Goal: Task Accomplishment & Management: Complete application form

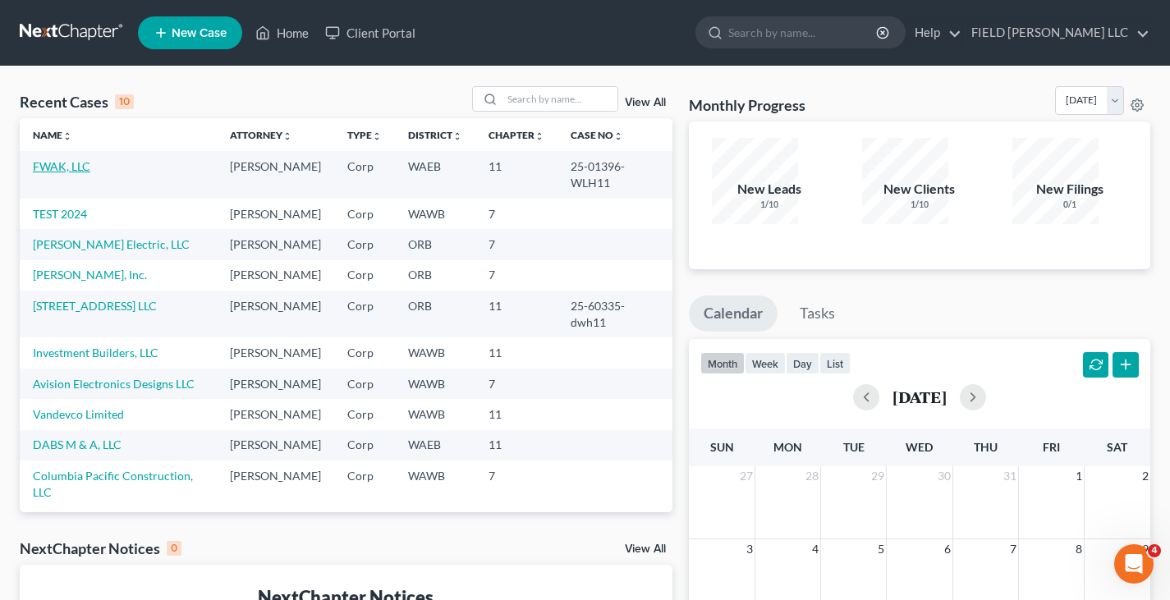
click at [48, 159] on link "FWAK, LLC" at bounding box center [61, 166] width 57 height 14
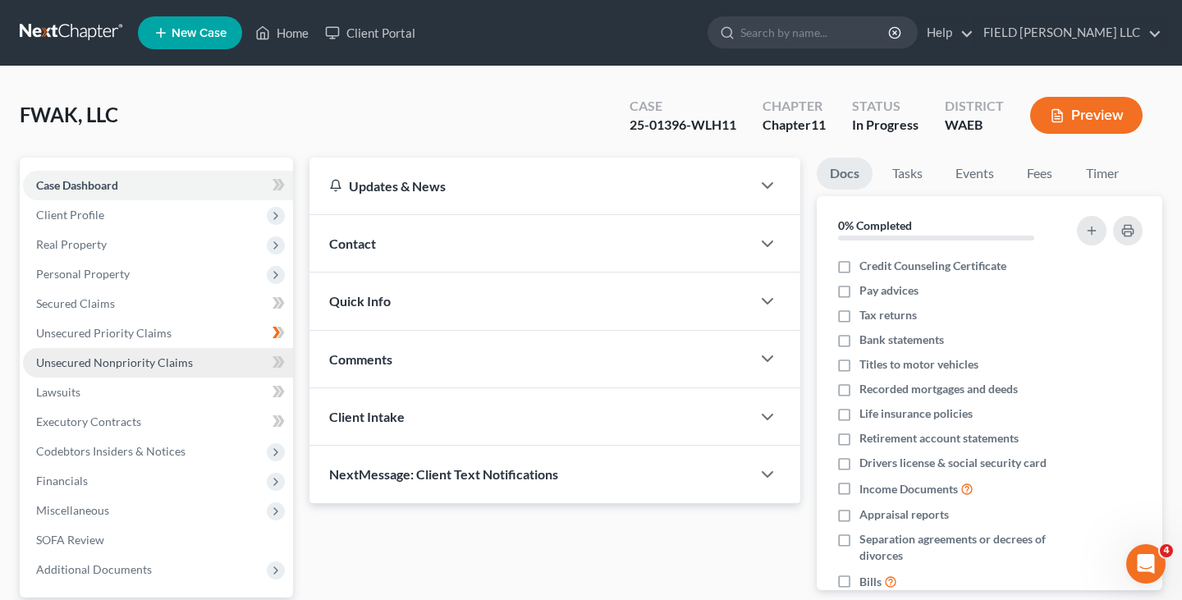
click at [93, 356] on span "Unsecured Nonpriority Claims" at bounding box center [114, 363] width 157 height 14
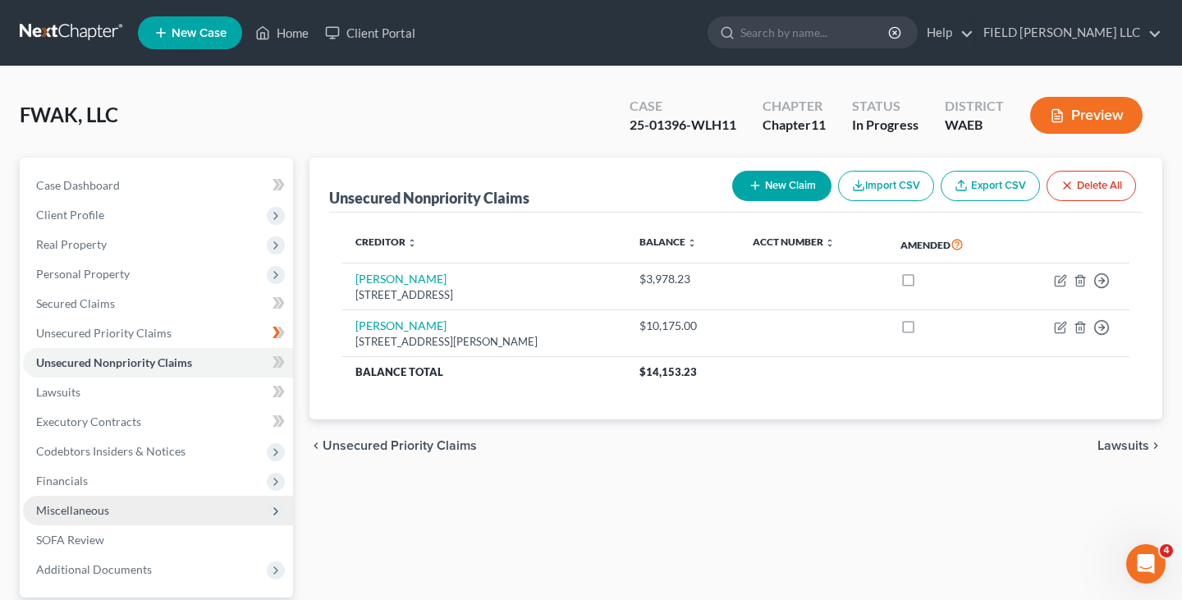
click at [77, 503] on span "Miscellaneous" at bounding box center [72, 510] width 73 height 14
click at [832, 171] on button "New Claim" at bounding box center [781, 186] width 99 height 30
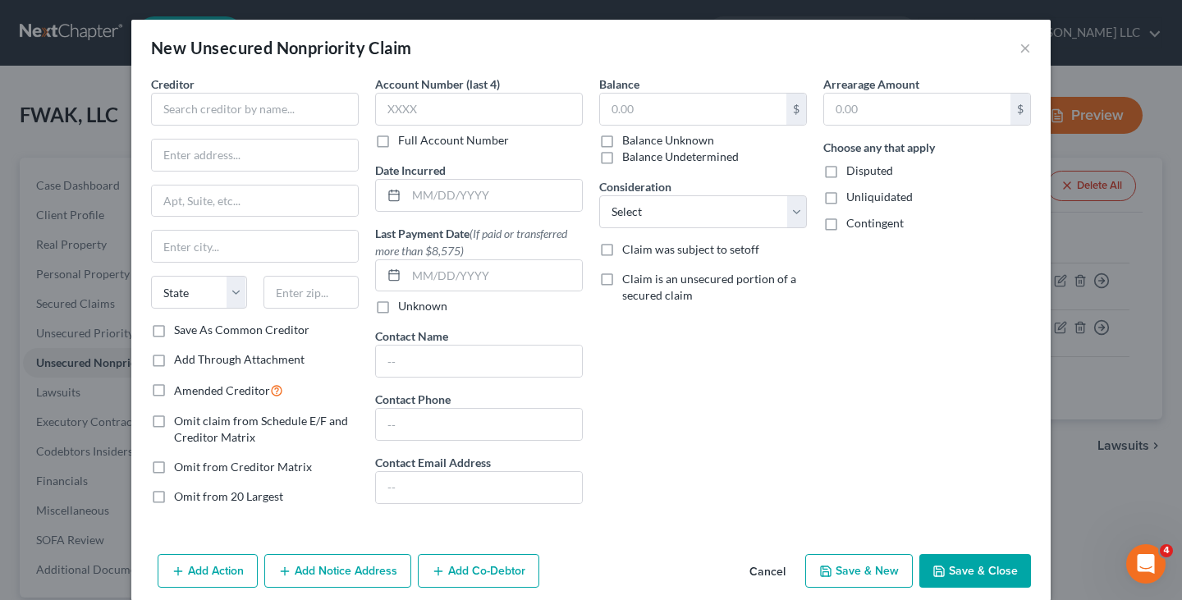
drag, startPoint x: 546, startPoint y: 30, endPoint x: 389, endPoint y: 244, distance: 264.9
click at [389, 244] on div "New Unsecured Nonpriority Claim × Creditor * State [US_STATE] AK AR [GEOGRAPHIC…" at bounding box center [591, 310] width 920 height 581
click at [1020, 38] on button "×" at bounding box center [1025, 48] width 11 height 20
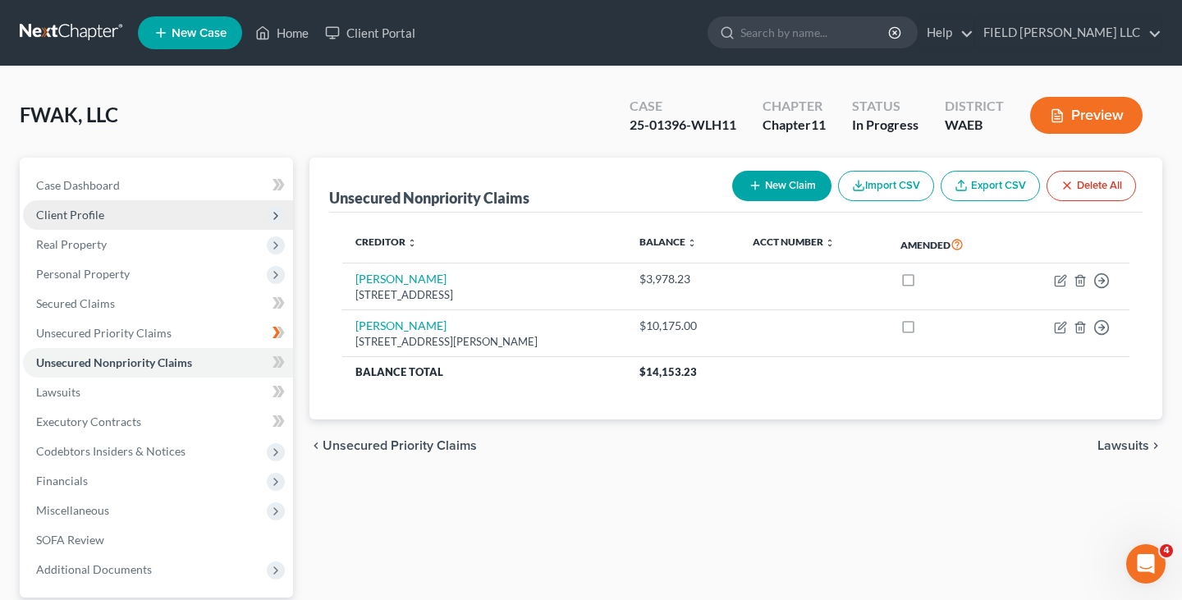
click at [67, 208] on span "Client Profile" at bounding box center [70, 215] width 68 height 14
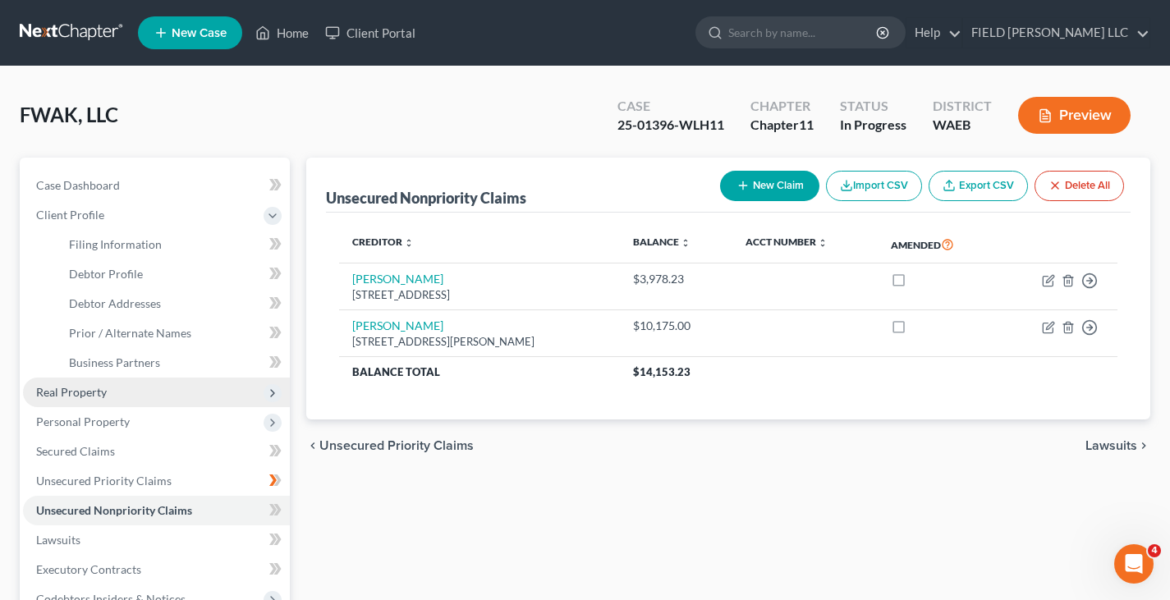
click at [62, 385] on span "Real Property" at bounding box center [71, 392] width 71 height 14
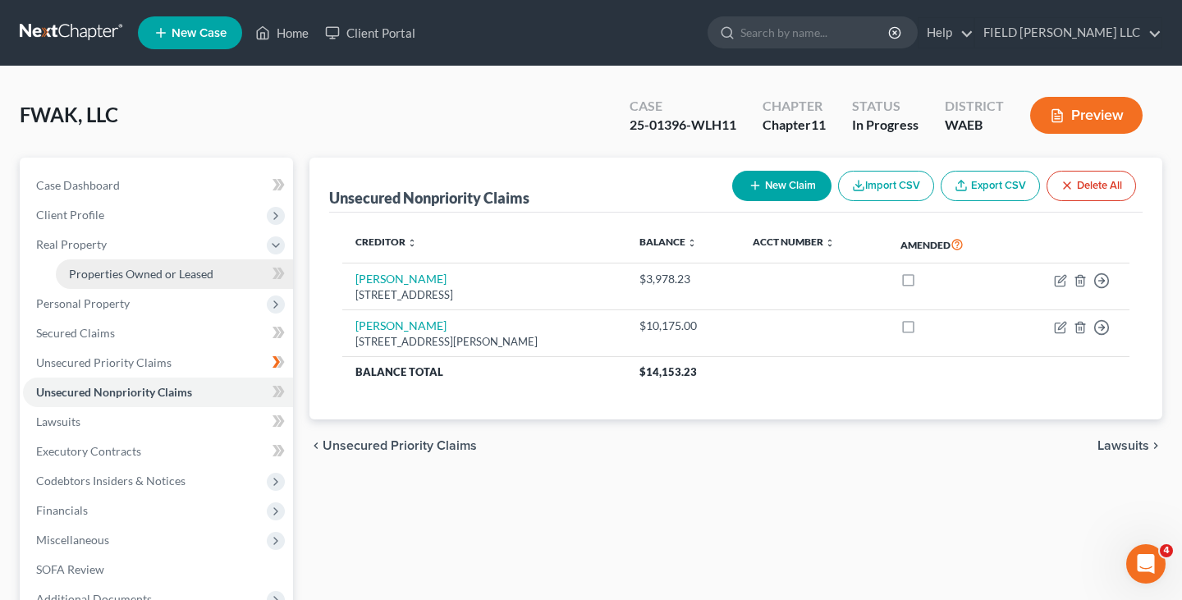
click at [96, 267] on span "Properties Owned or Leased" at bounding box center [141, 274] width 145 height 14
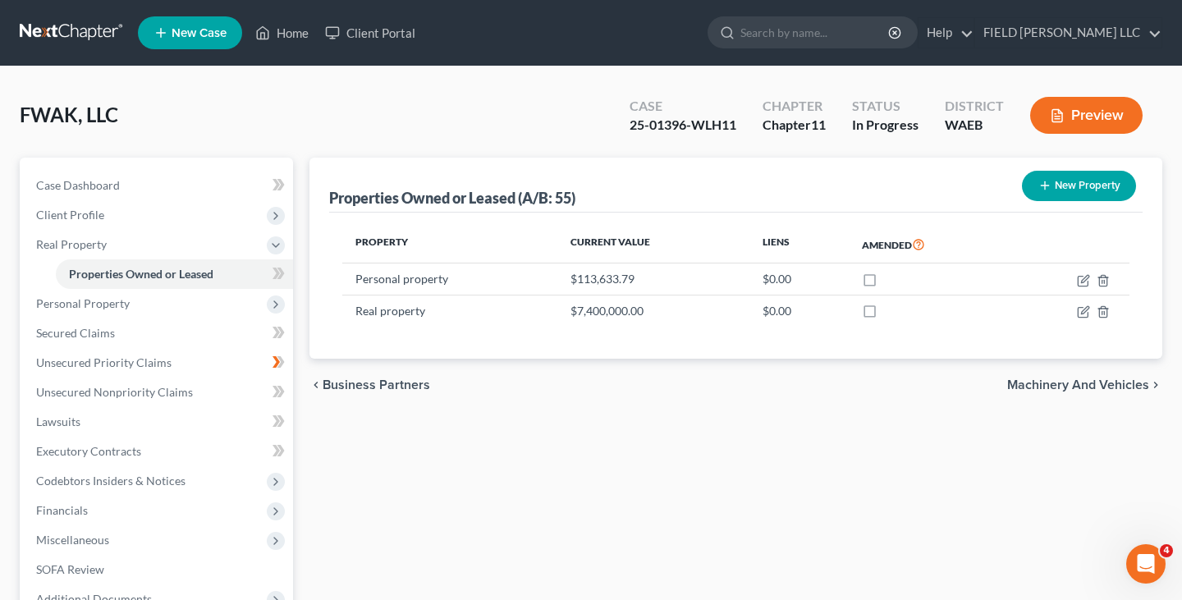
click at [1113, 379] on span "Machinery and Vehicles" at bounding box center [1078, 385] width 142 height 13
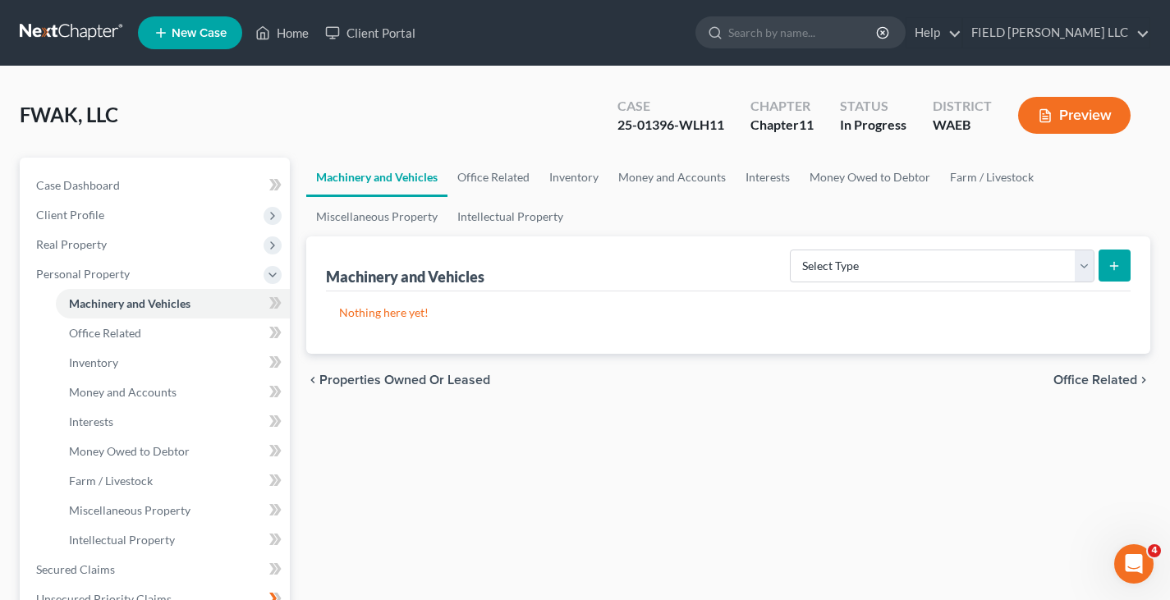
click at [1103, 374] on span "Office Related" at bounding box center [1095, 380] width 84 height 13
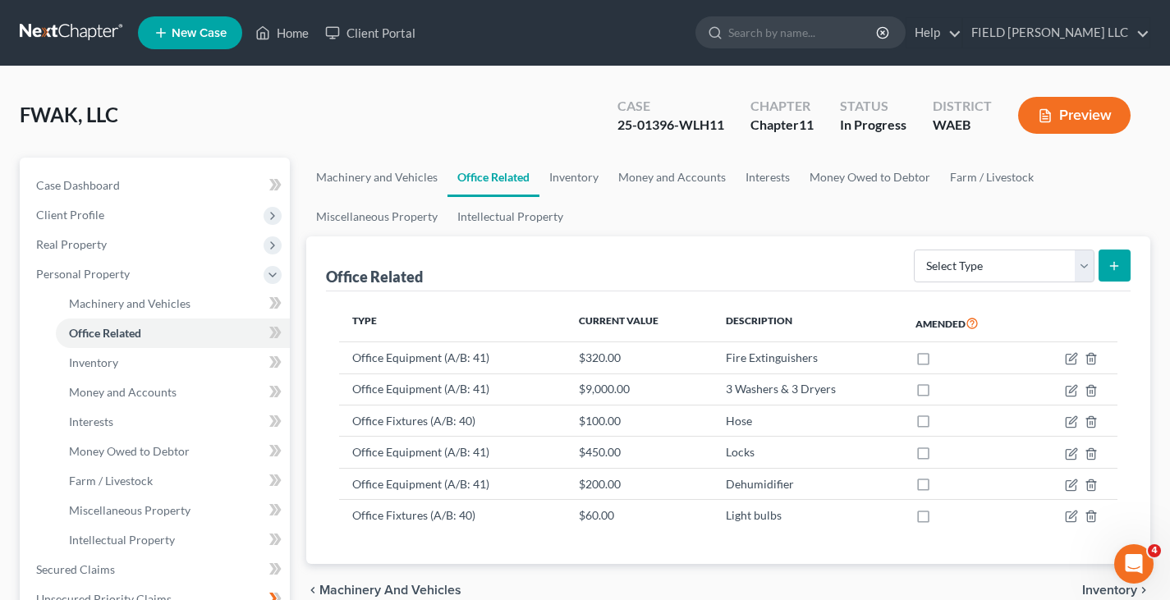
click at [1119, 584] on span "Inventory" at bounding box center [1109, 590] width 55 height 13
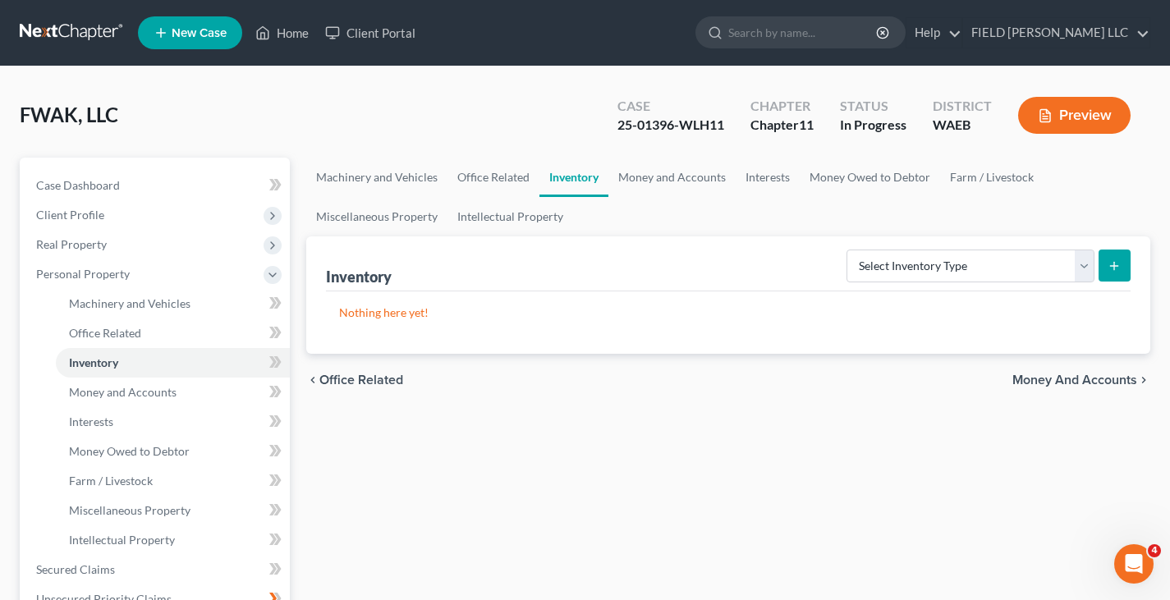
click at [1110, 374] on span "Money and Accounts" at bounding box center [1074, 380] width 125 height 13
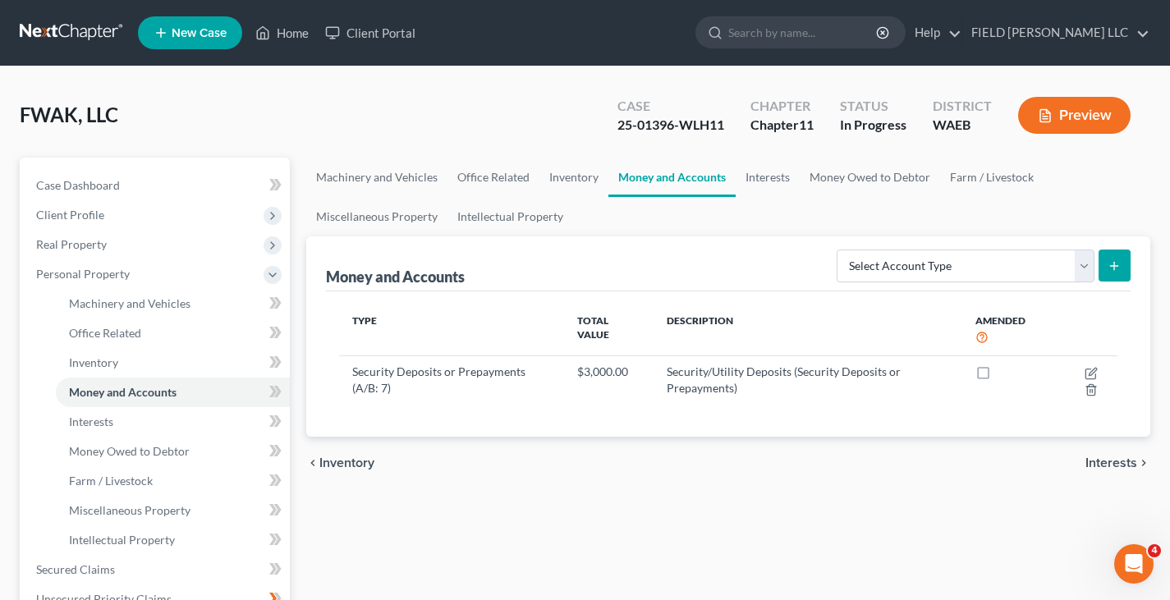
click at [1128, 457] on span "Interests" at bounding box center [1111, 463] width 52 height 13
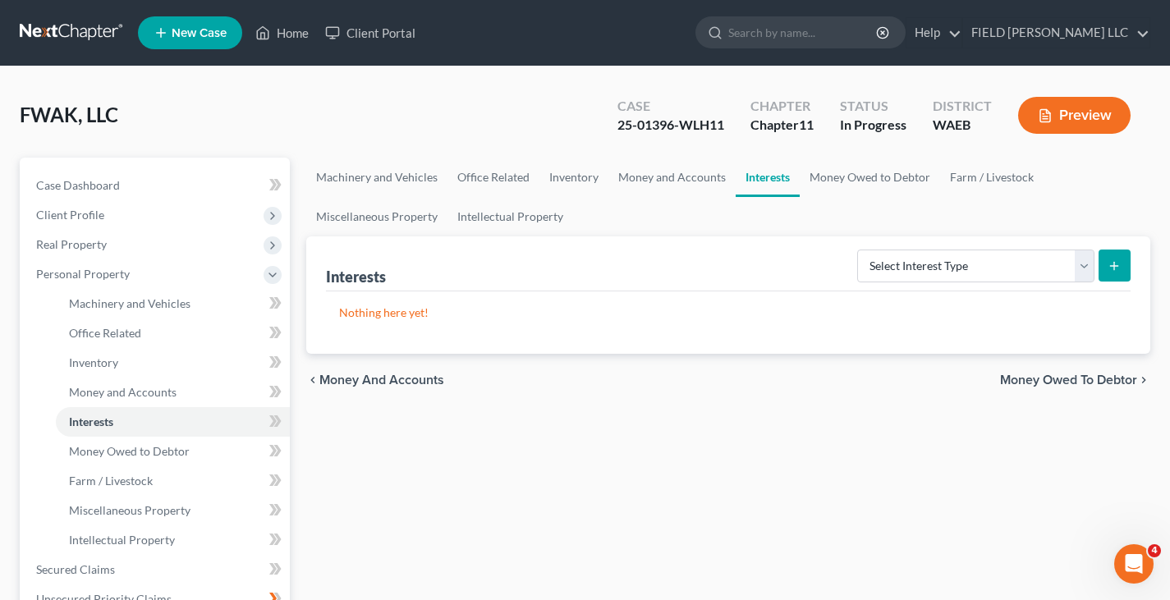
click at [1127, 374] on span "Money Owed to Debtor" at bounding box center [1068, 380] width 137 height 13
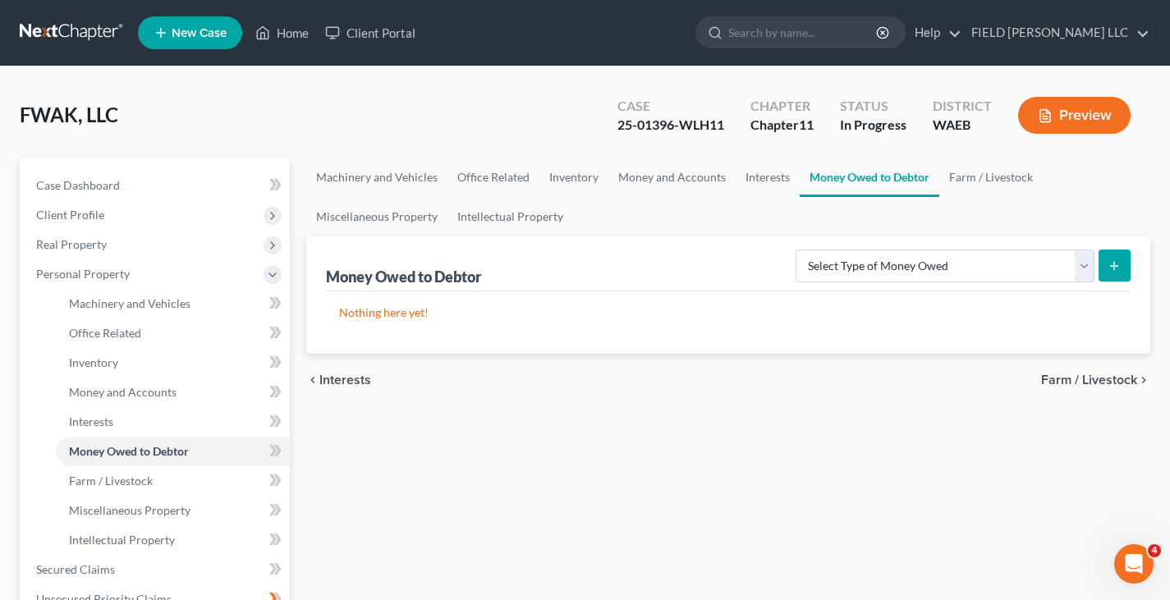
click at [1111, 374] on span "Farm / Livestock" at bounding box center [1089, 380] width 96 height 13
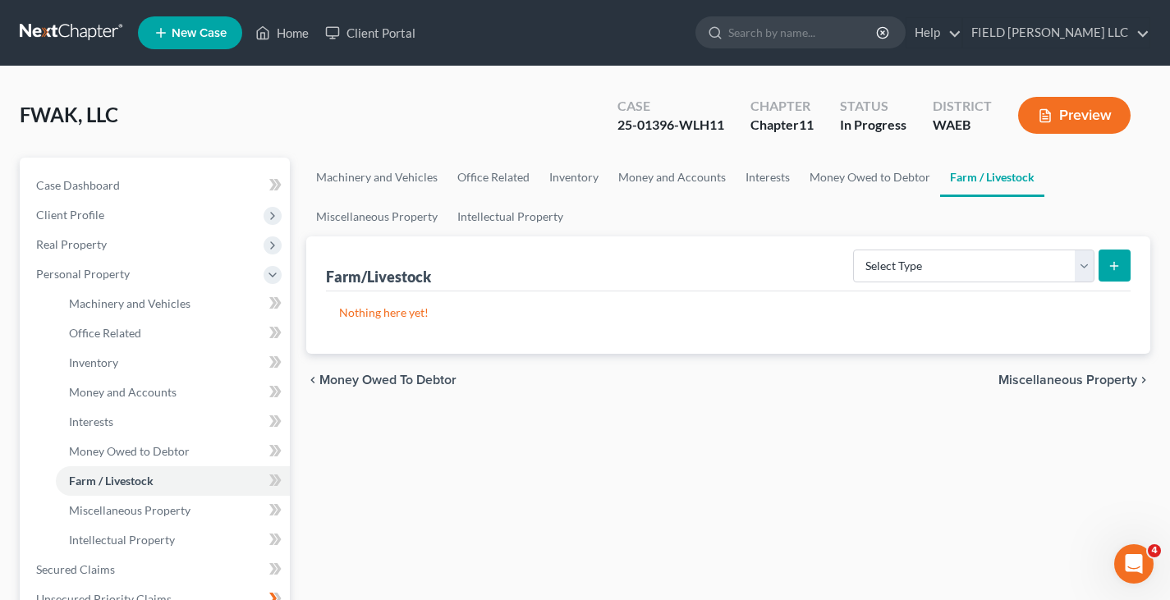
click at [1108, 374] on span "Miscellaneous Property" at bounding box center [1067, 380] width 139 height 13
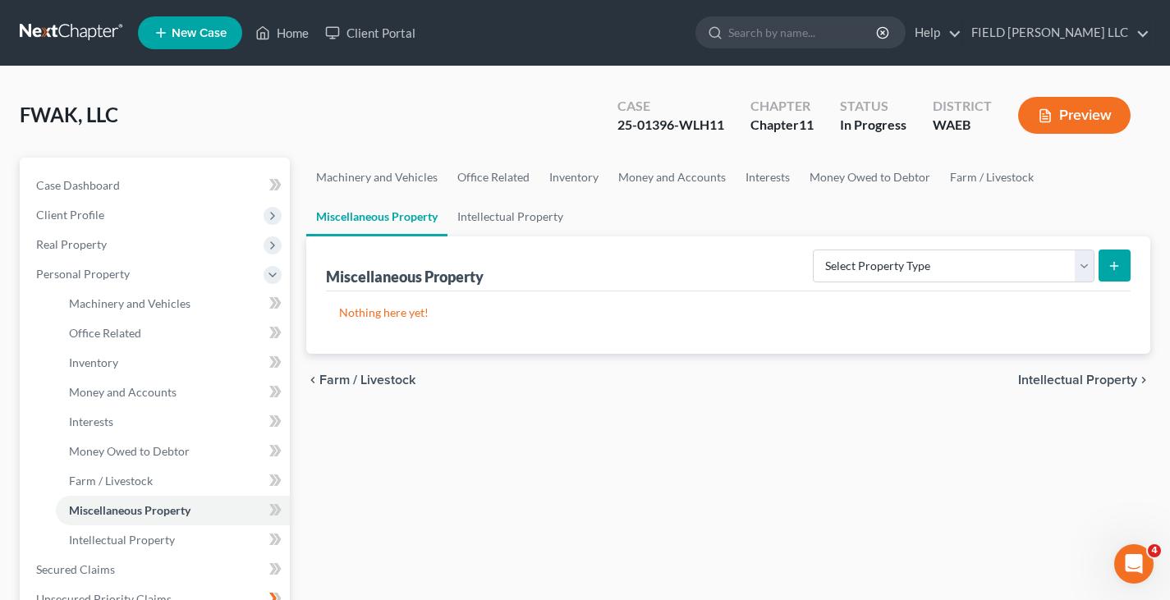
click at [1108, 374] on span "Intellectual Property" at bounding box center [1077, 380] width 119 height 13
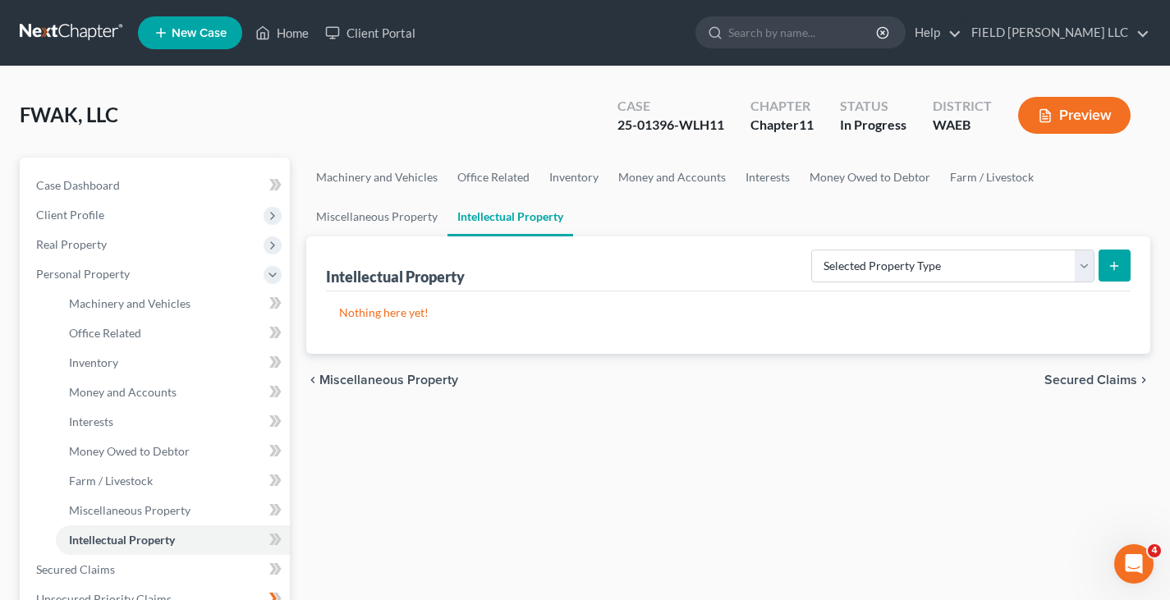
click at [1107, 374] on span "Secured Claims" at bounding box center [1090, 380] width 93 height 13
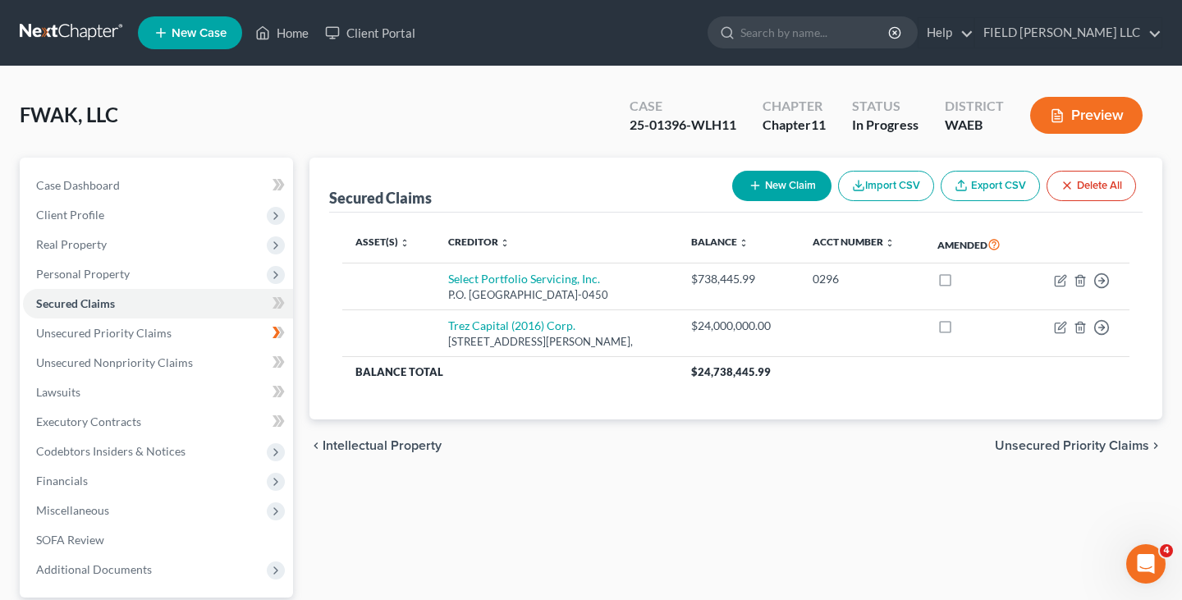
click at [1123, 439] on span "Unsecured Priority Claims" at bounding box center [1072, 445] width 154 height 13
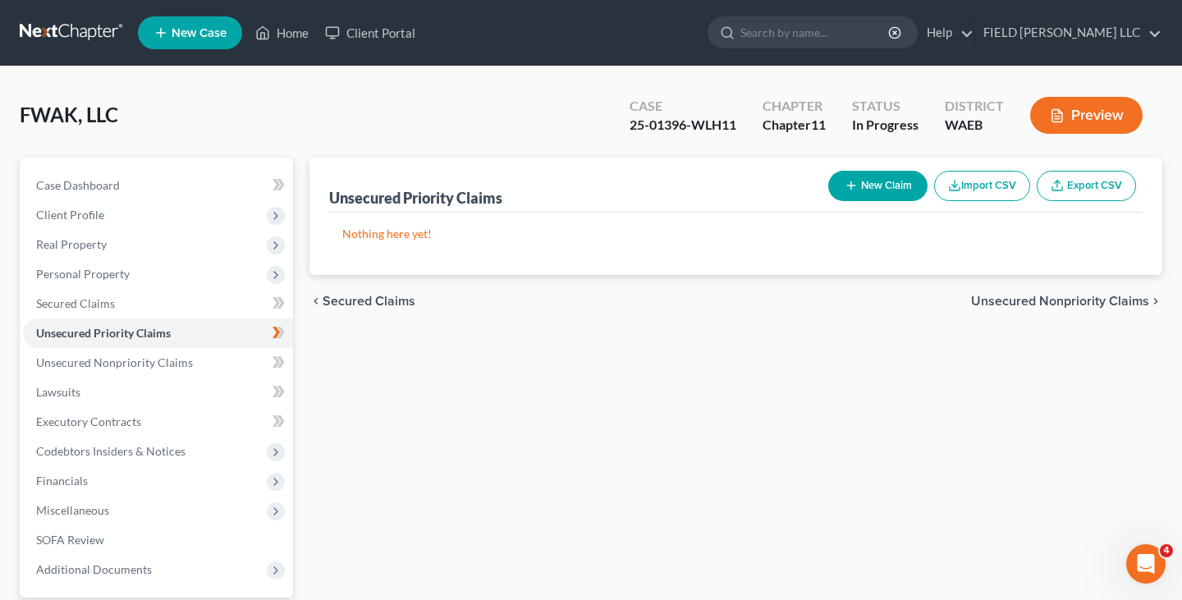
click at [1120, 295] on span "Unsecured Nonpriority Claims" at bounding box center [1060, 301] width 178 height 13
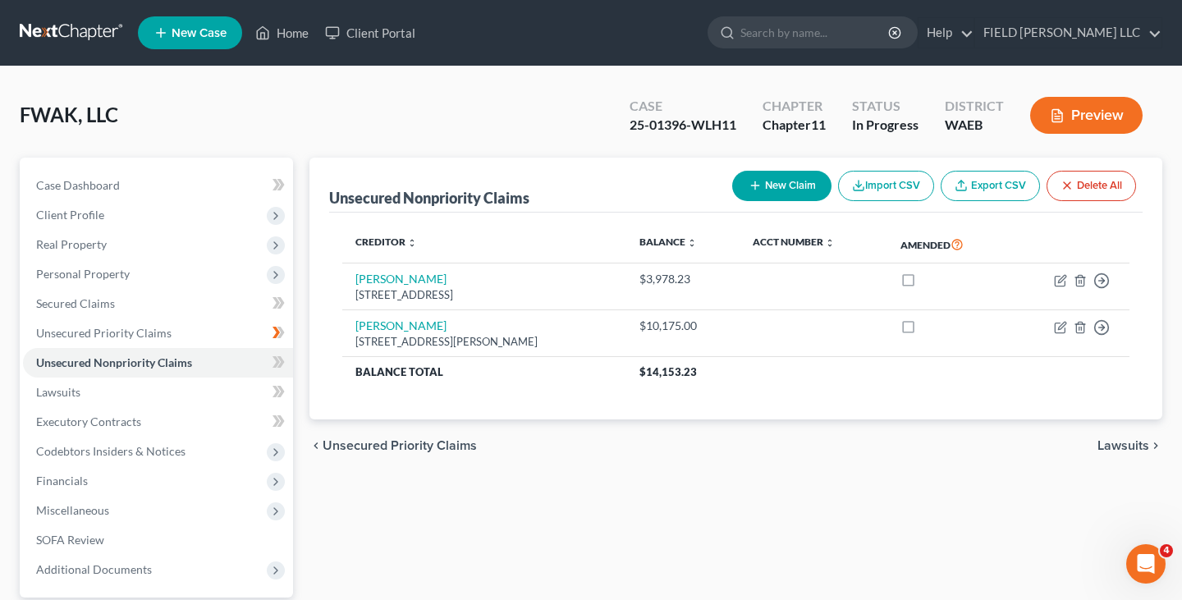
click at [1132, 439] on span "Lawsuits" at bounding box center [1124, 445] width 52 height 13
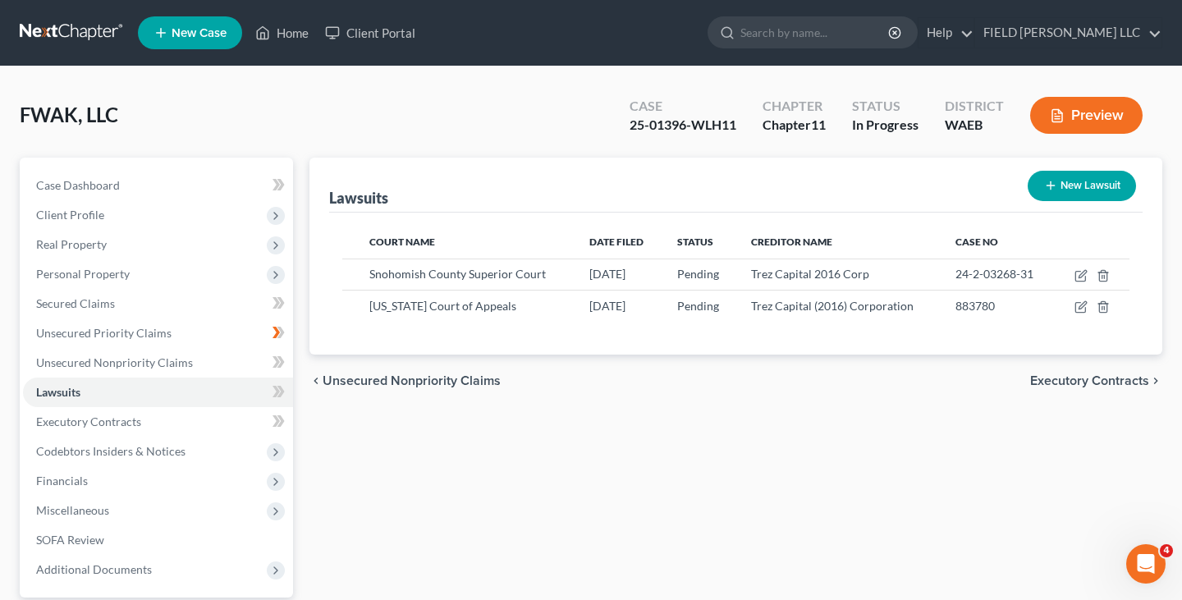
click at [1139, 374] on span "Executory Contracts" at bounding box center [1089, 380] width 119 height 13
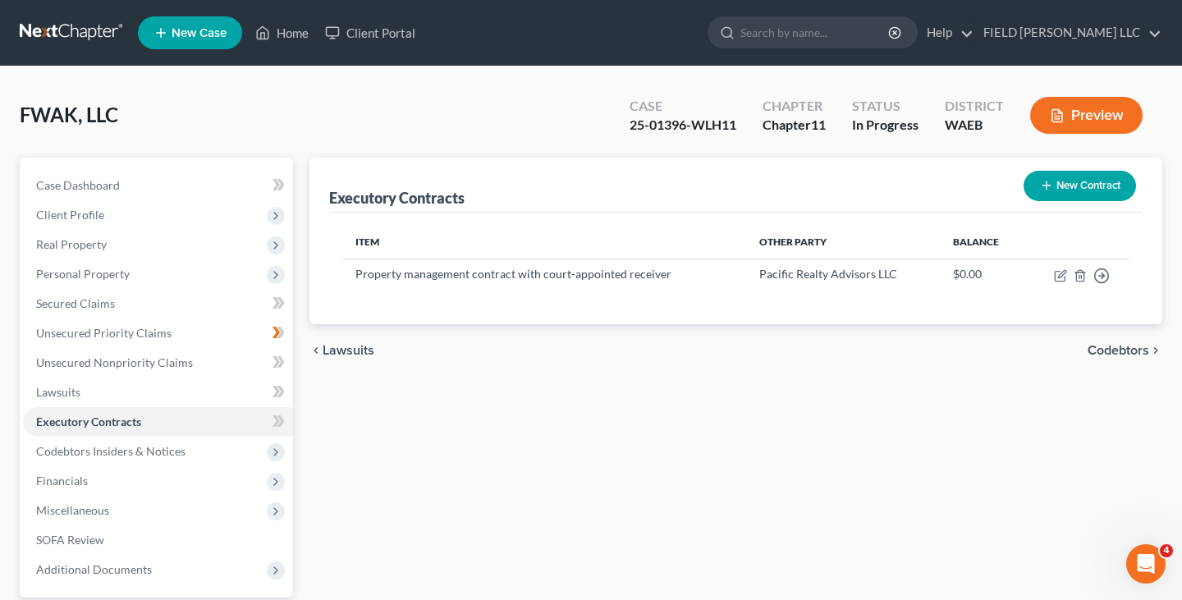
click at [1138, 344] on span "Codebtors" at bounding box center [1119, 350] width 62 height 13
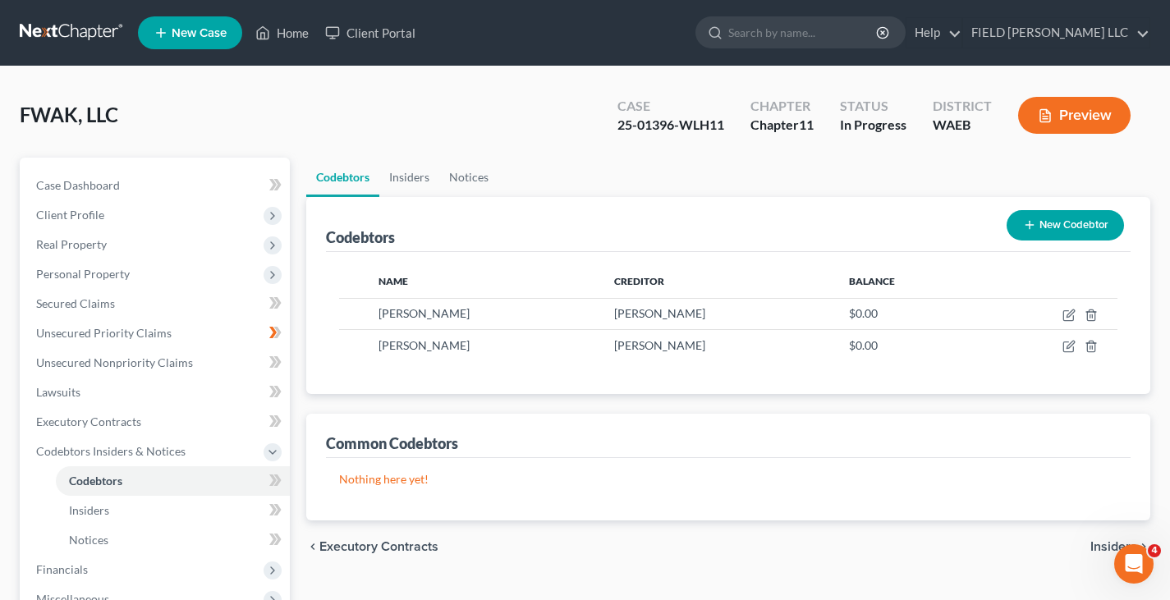
click at [1124, 540] on span "Insiders" at bounding box center [1113, 546] width 47 height 13
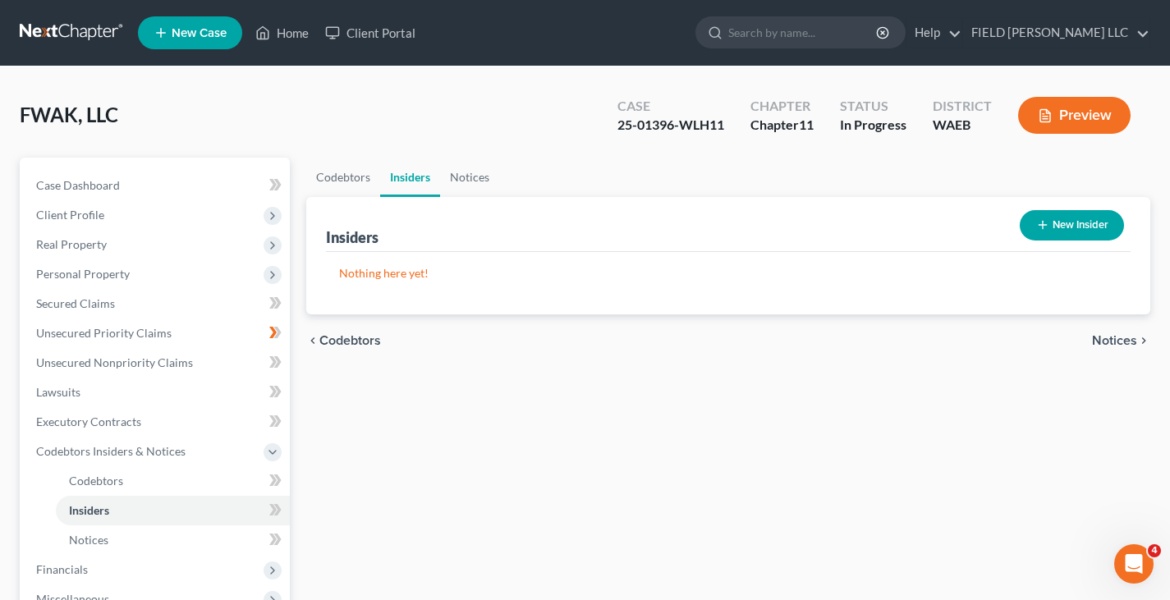
click at [1129, 334] on span "Notices" at bounding box center [1114, 340] width 45 height 13
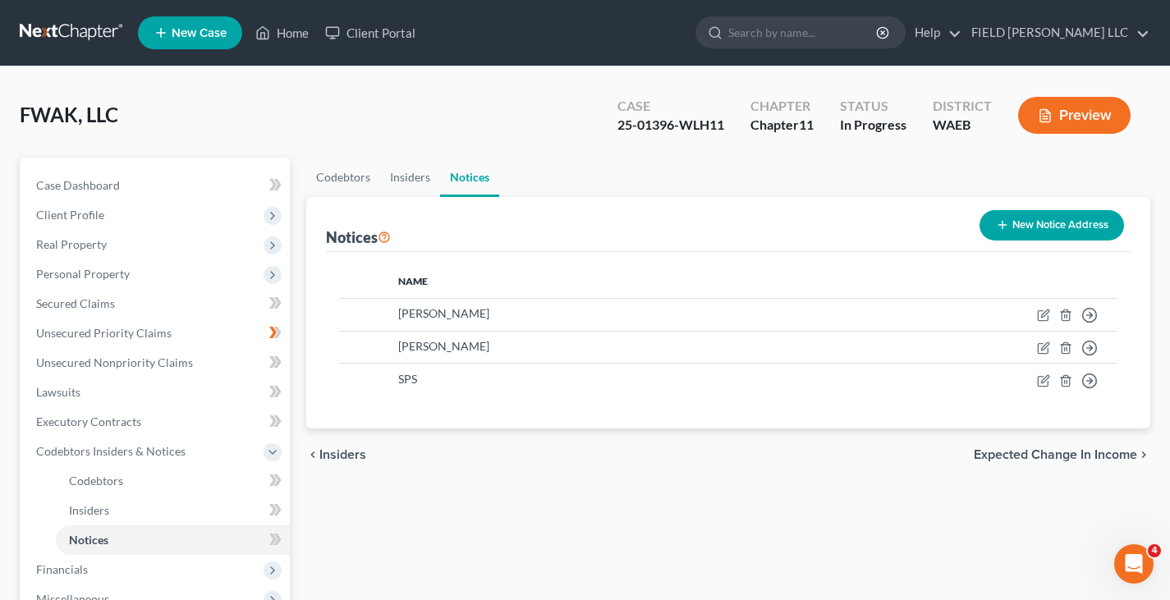
click at [1094, 210] on button "New Notice Address" at bounding box center [1052, 225] width 145 height 30
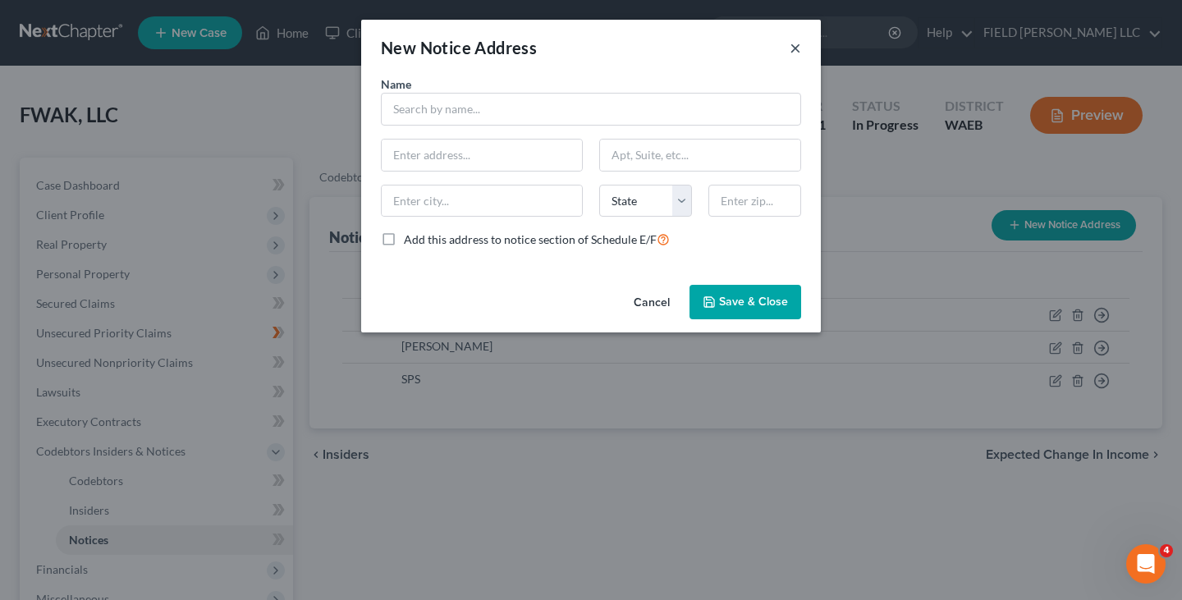
click at [790, 38] on button "×" at bounding box center [795, 48] width 11 height 20
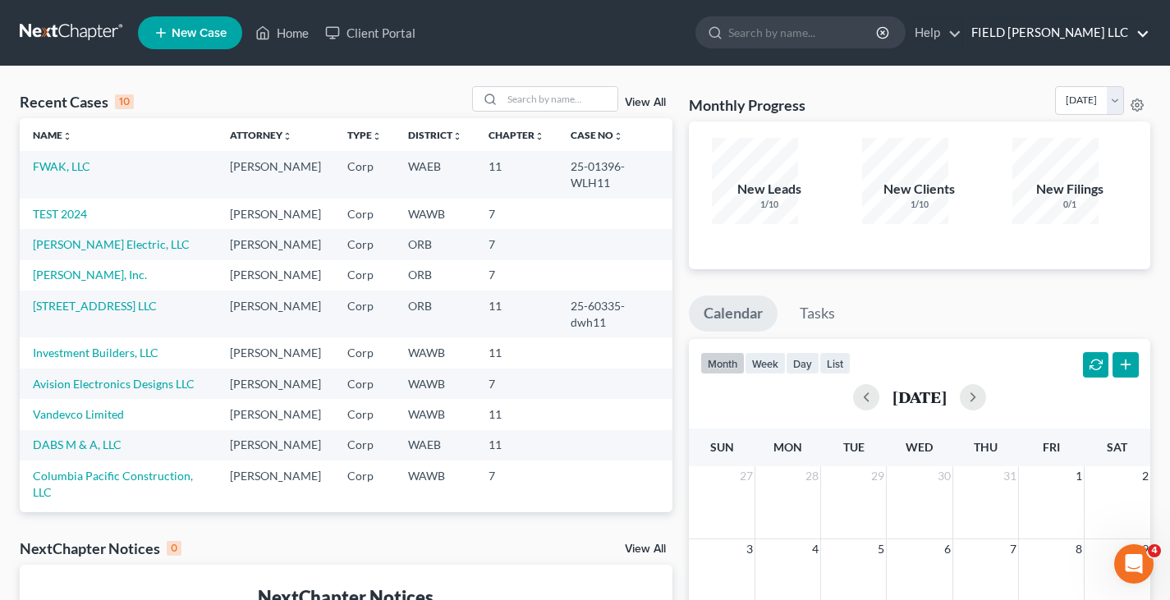
click at [1150, 26] on link "FIELD JERGER LLC" at bounding box center [1056, 33] width 186 height 30
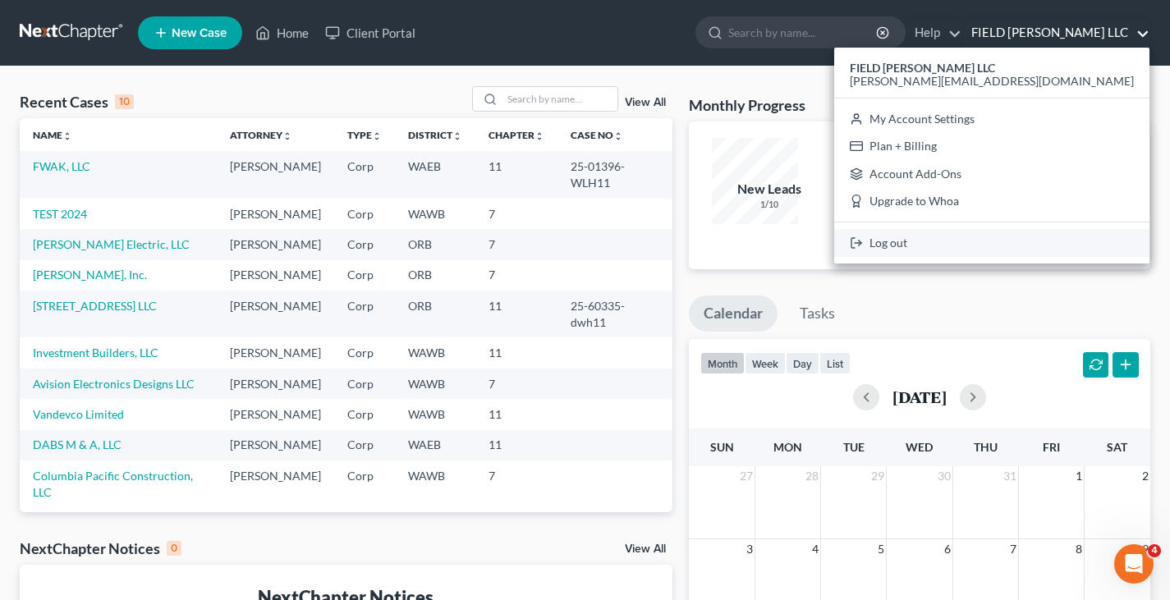
click at [1090, 229] on link "Log out" at bounding box center [991, 243] width 315 height 28
